Goal: Information Seeking & Learning: Learn about a topic

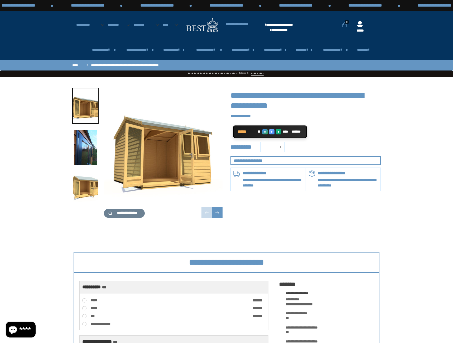
click at [74, 145] on img "2 / 16" at bounding box center [85, 147] width 25 height 35
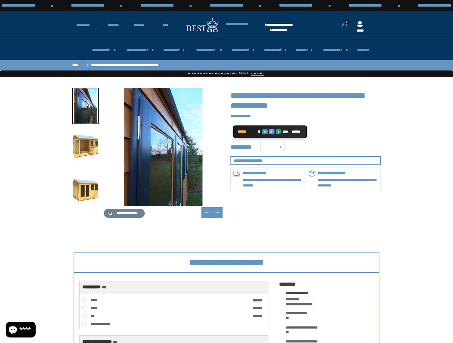
click at [87, 154] on img "3 / 16" at bounding box center [85, 147] width 25 height 35
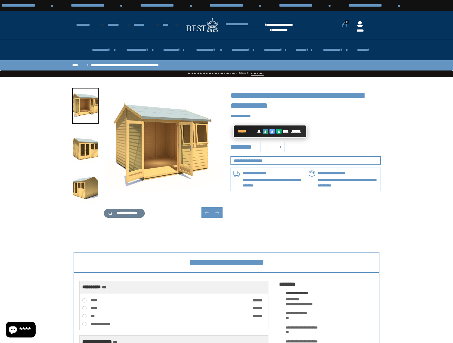
click at [253, 129] on span "*****" at bounding box center [247, 131] width 18 height 5
